Goal: Task Accomplishment & Management: Manage account settings

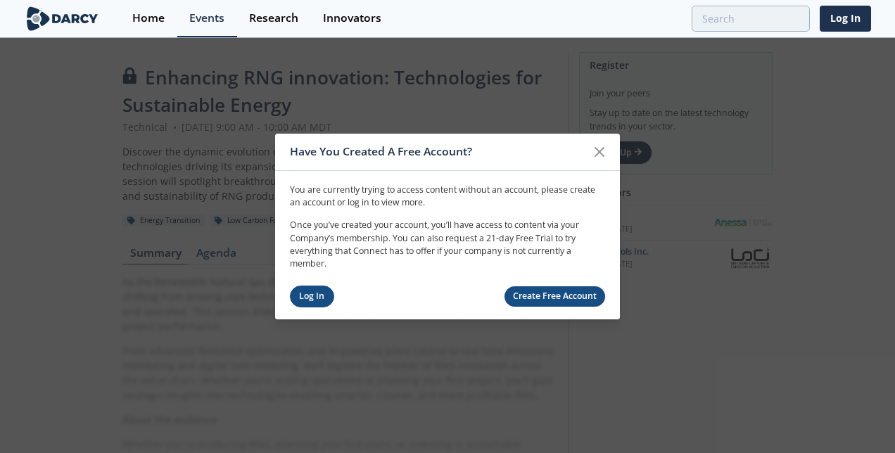
click at [302, 300] on link "Log In" at bounding box center [312, 297] width 44 height 22
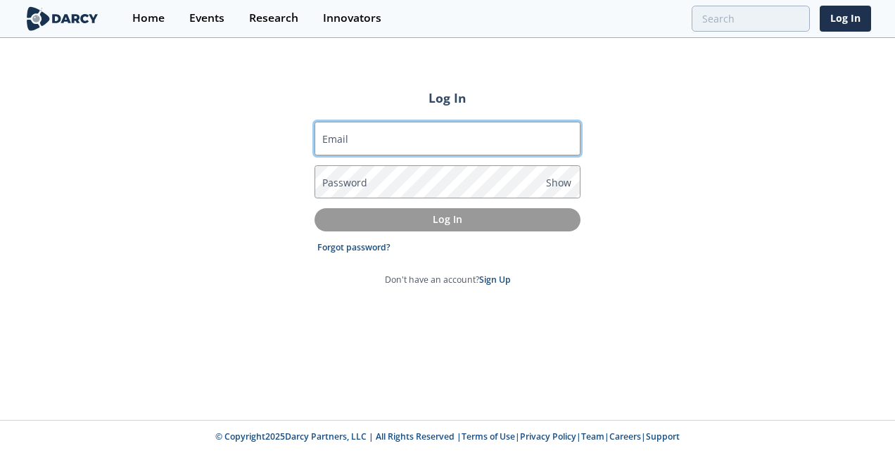
click at [368, 136] on input "Email" at bounding box center [448, 139] width 266 height 34
type input "[EMAIL_ADDRESS][DOMAIN_NAME]"
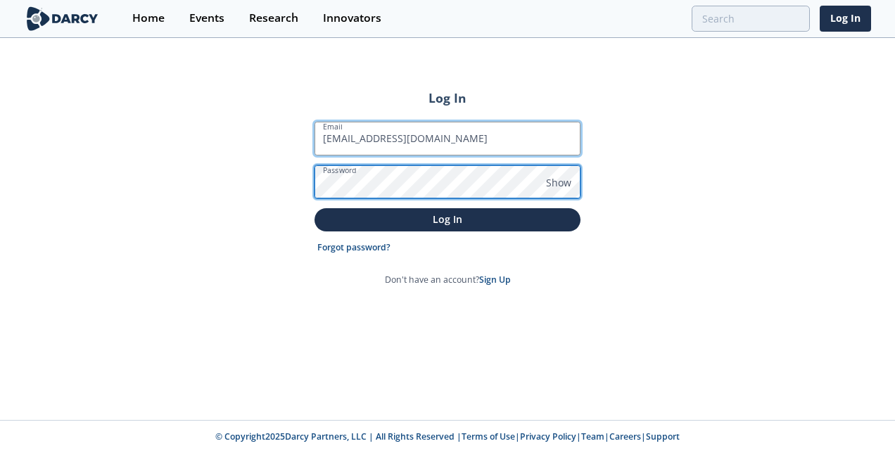
click at [315, 208] on button "Log In" at bounding box center [448, 219] width 266 height 23
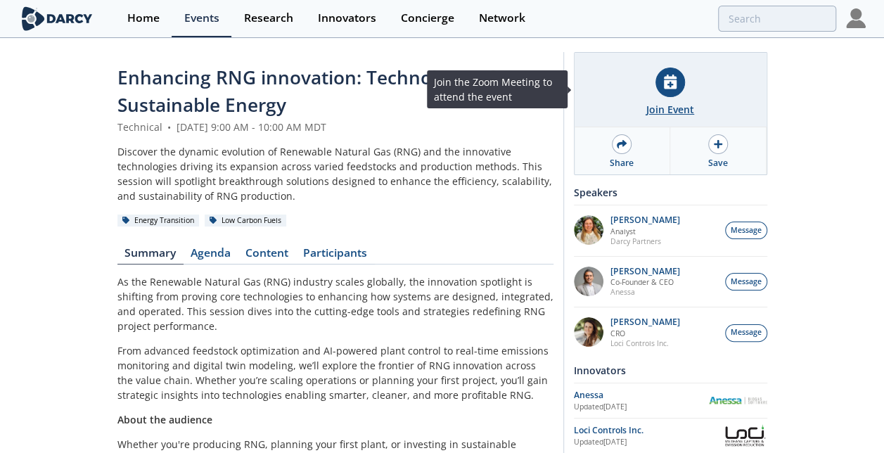
click at [681, 89] on div at bounding box center [671, 83] width 30 height 30
